Goal: Find contact information: Find contact information

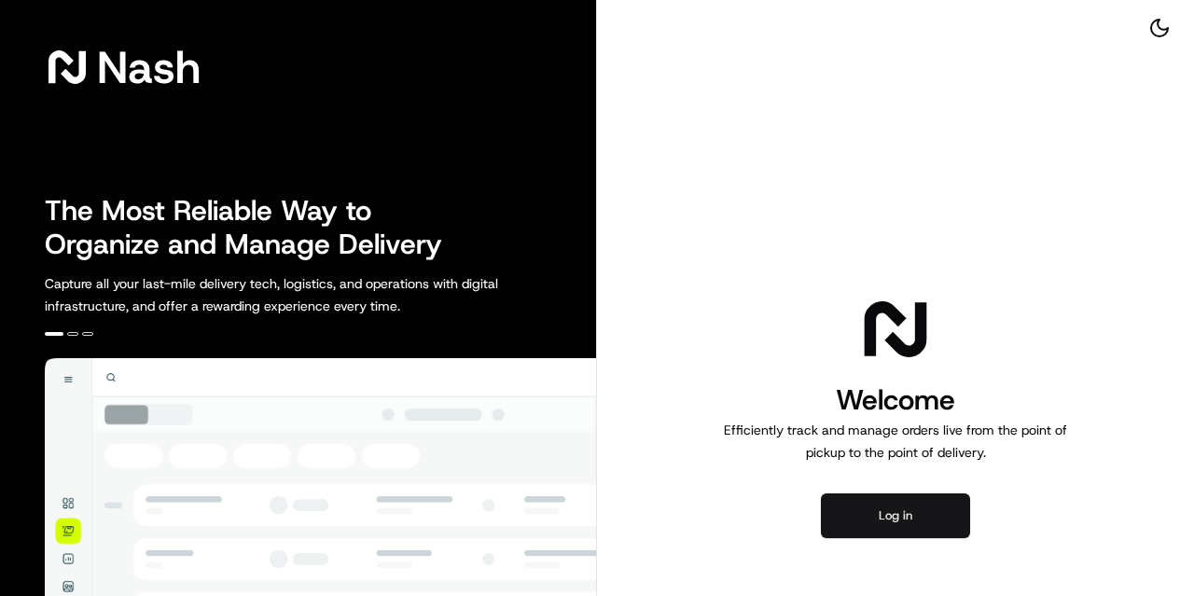
click at [901, 522] on button "Log in" at bounding box center [895, 516] width 149 height 45
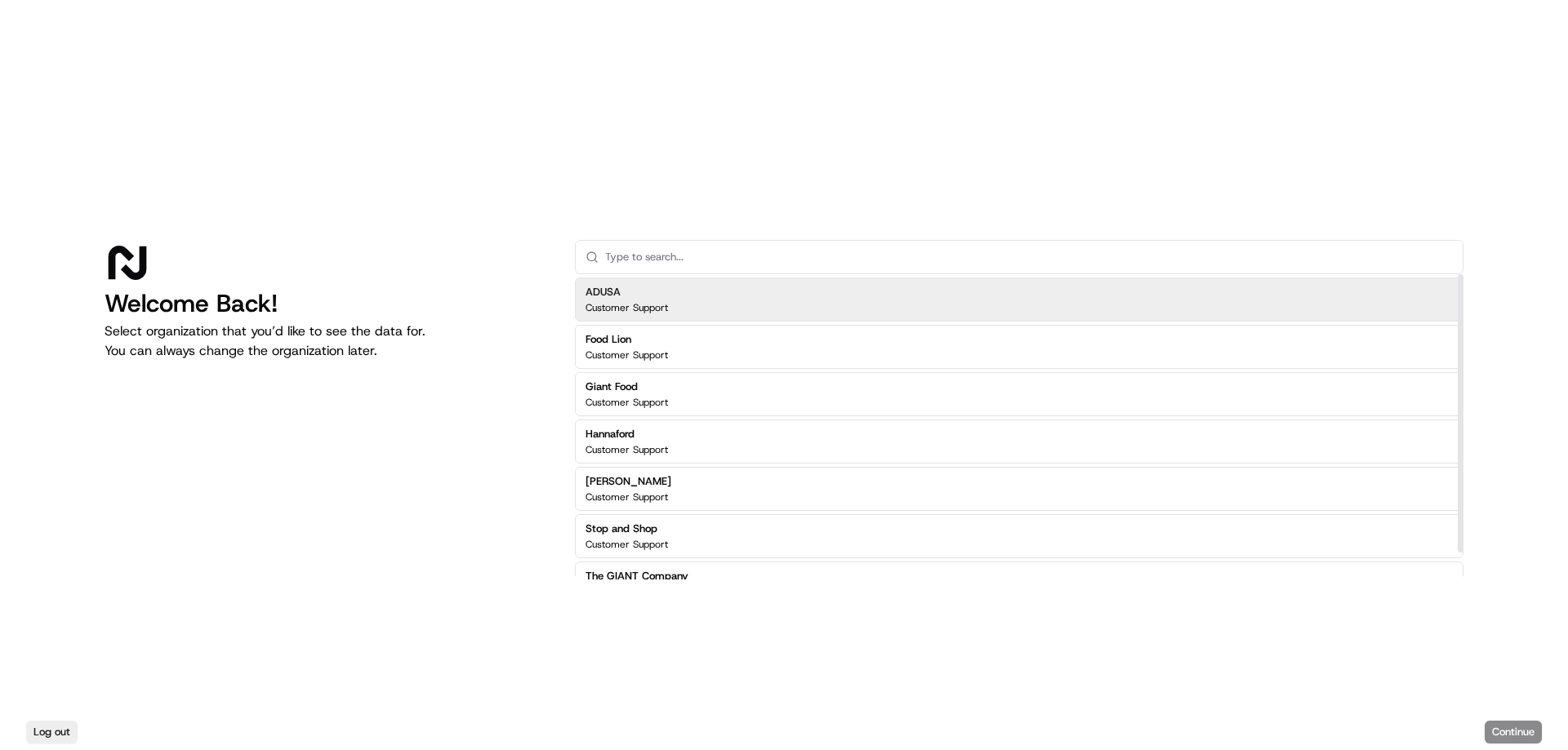
click at [708, 297] on div "ADUSA Customer Support" at bounding box center [1019, 299] width 889 height 44
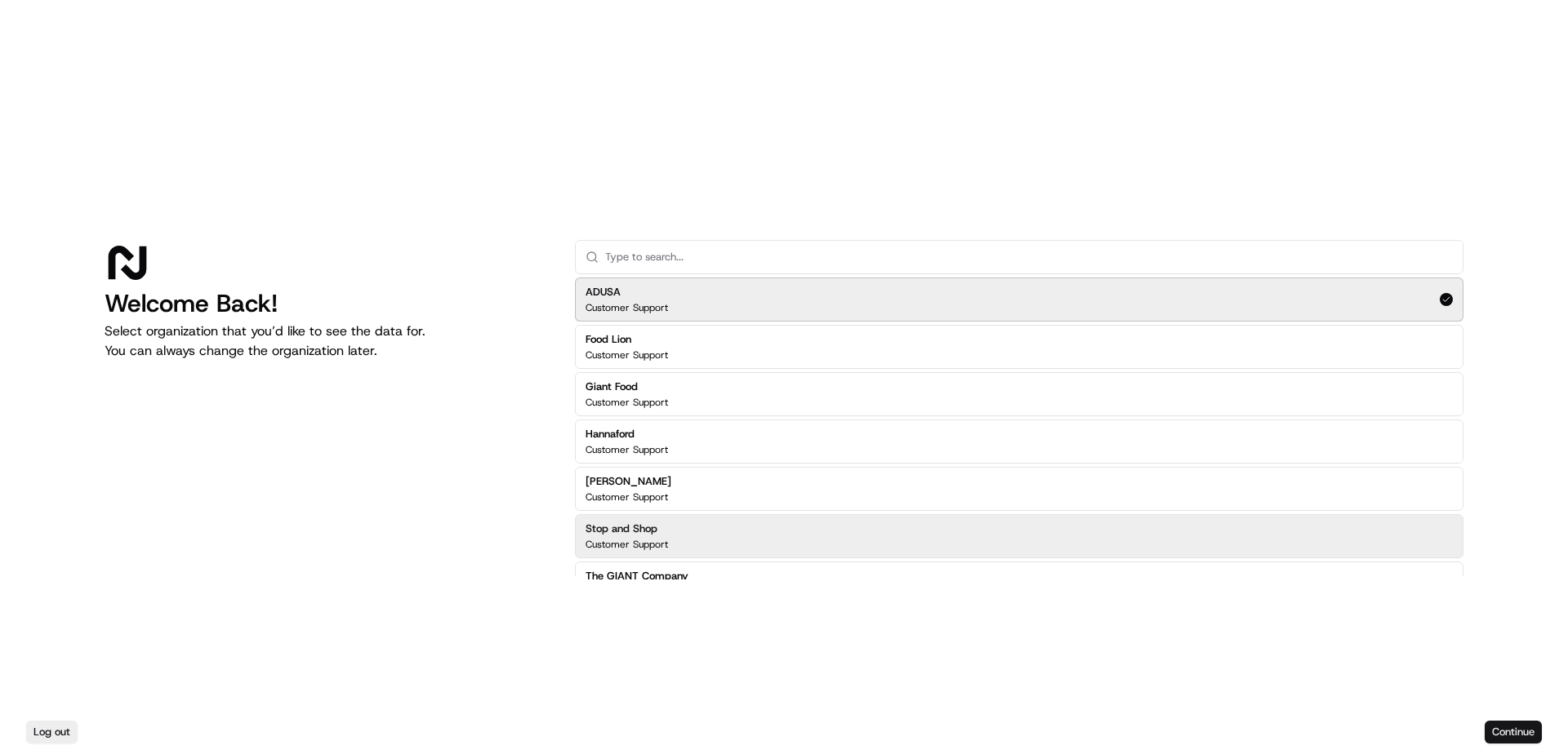
click at [1044, 521] on button "Continue" at bounding box center [1513, 732] width 57 height 23
